Goal: Task Accomplishment & Management: Use online tool/utility

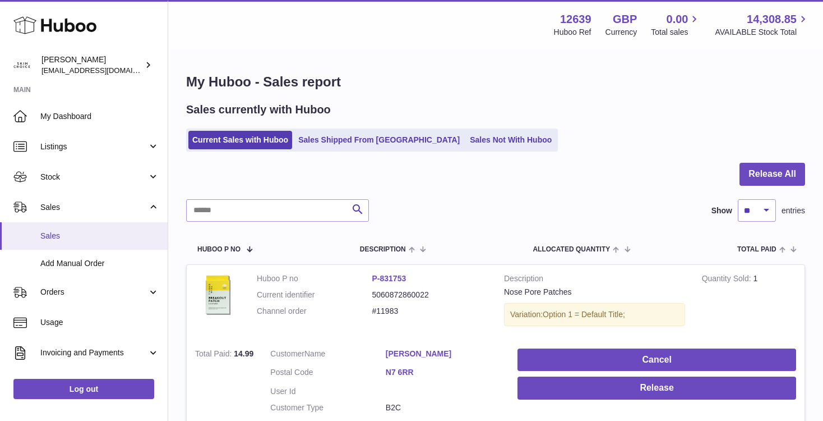
click at [90, 237] on span "Sales" at bounding box center [99, 235] width 119 height 11
click at [82, 122] on link "My Dashboard" at bounding box center [84, 116] width 168 height 30
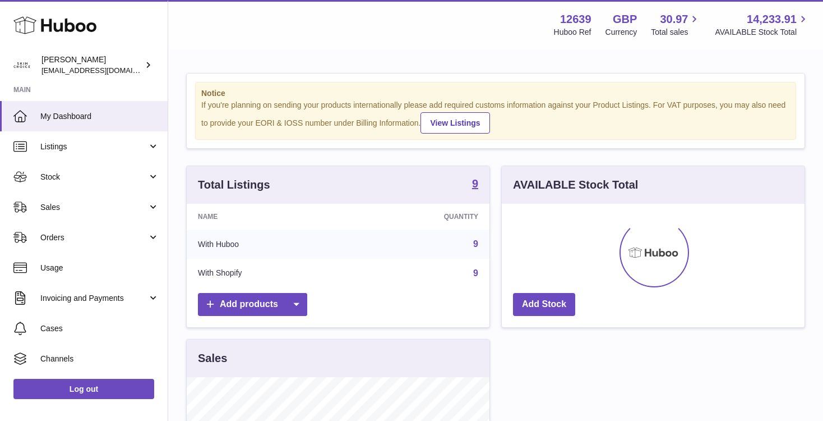
scroll to position [175, 303]
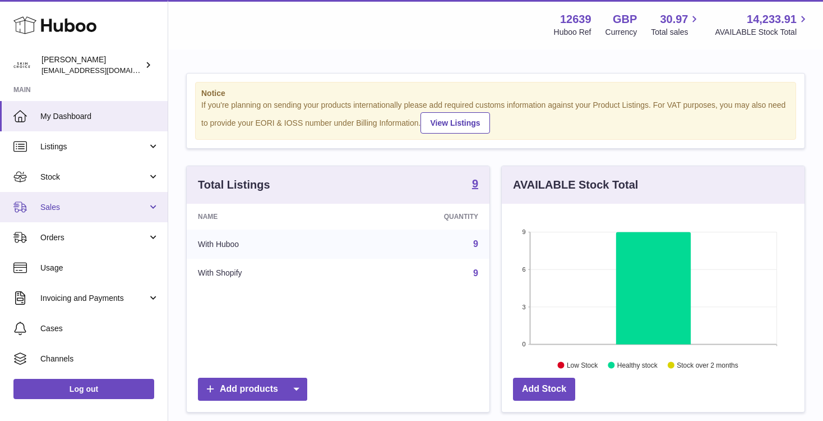
click at [100, 204] on span "Sales" at bounding box center [93, 207] width 107 height 11
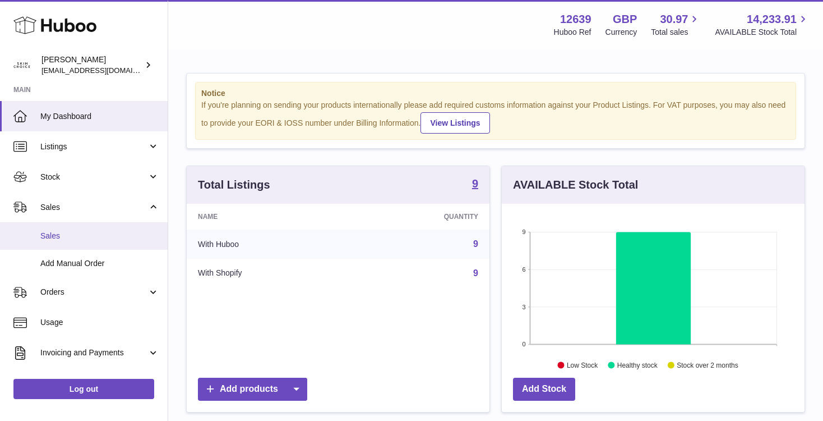
click at [94, 229] on link "Sales" at bounding box center [84, 235] width 168 height 27
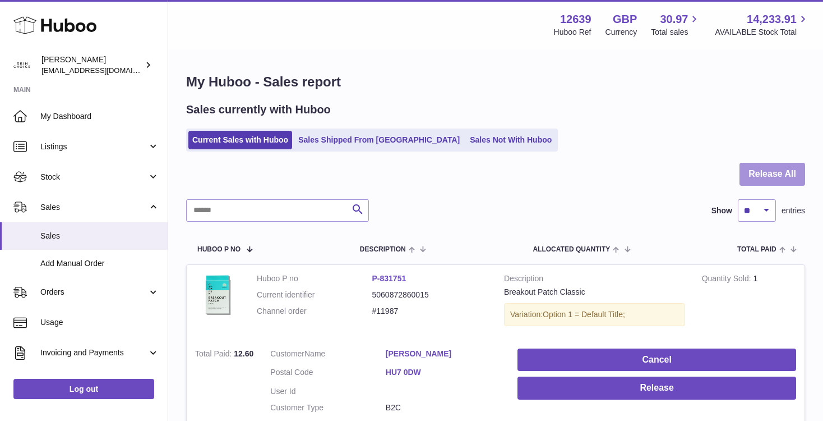
click at [757, 168] on button "Release All" at bounding box center [773, 174] width 66 height 23
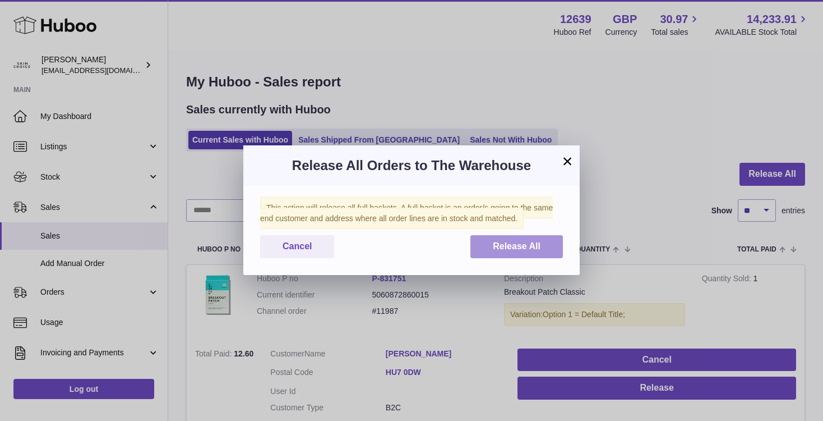
click at [494, 254] on button "Release All" at bounding box center [517, 246] width 93 height 23
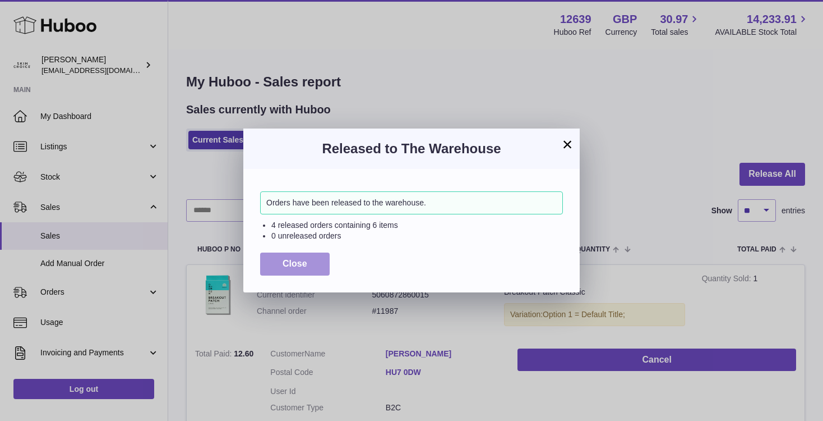
click at [311, 271] on button "Close" at bounding box center [295, 263] width 70 height 23
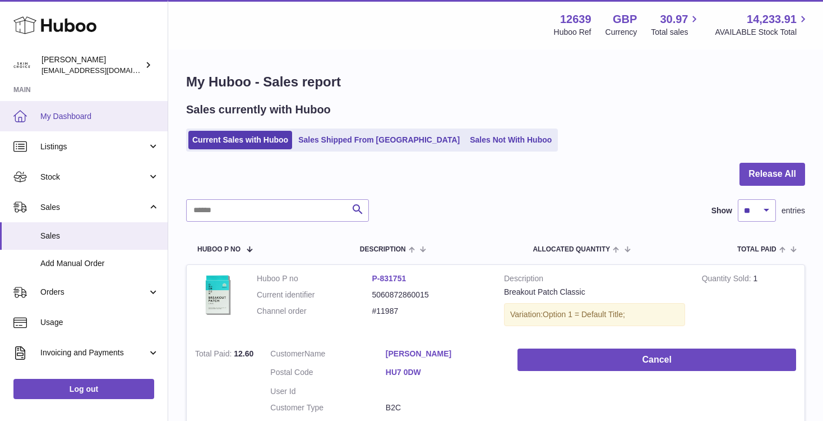
click at [95, 120] on span "My Dashboard" at bounding box center [99, 116] width 119 height 11
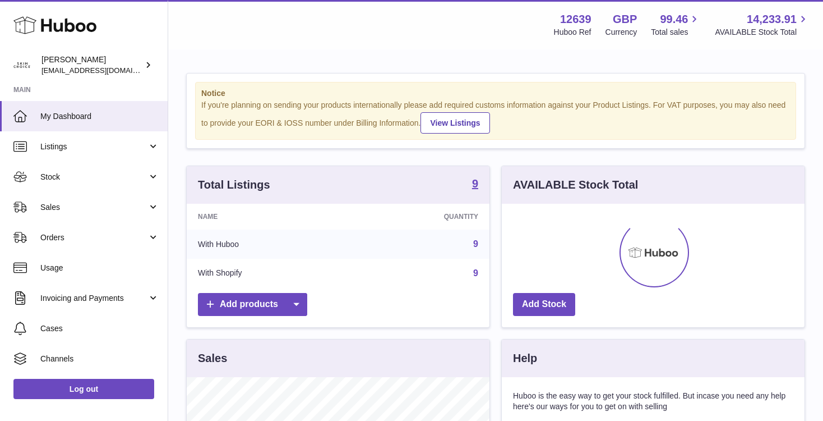
scroll to position [175, 303]
